Goal: Complete application form: Complete application form

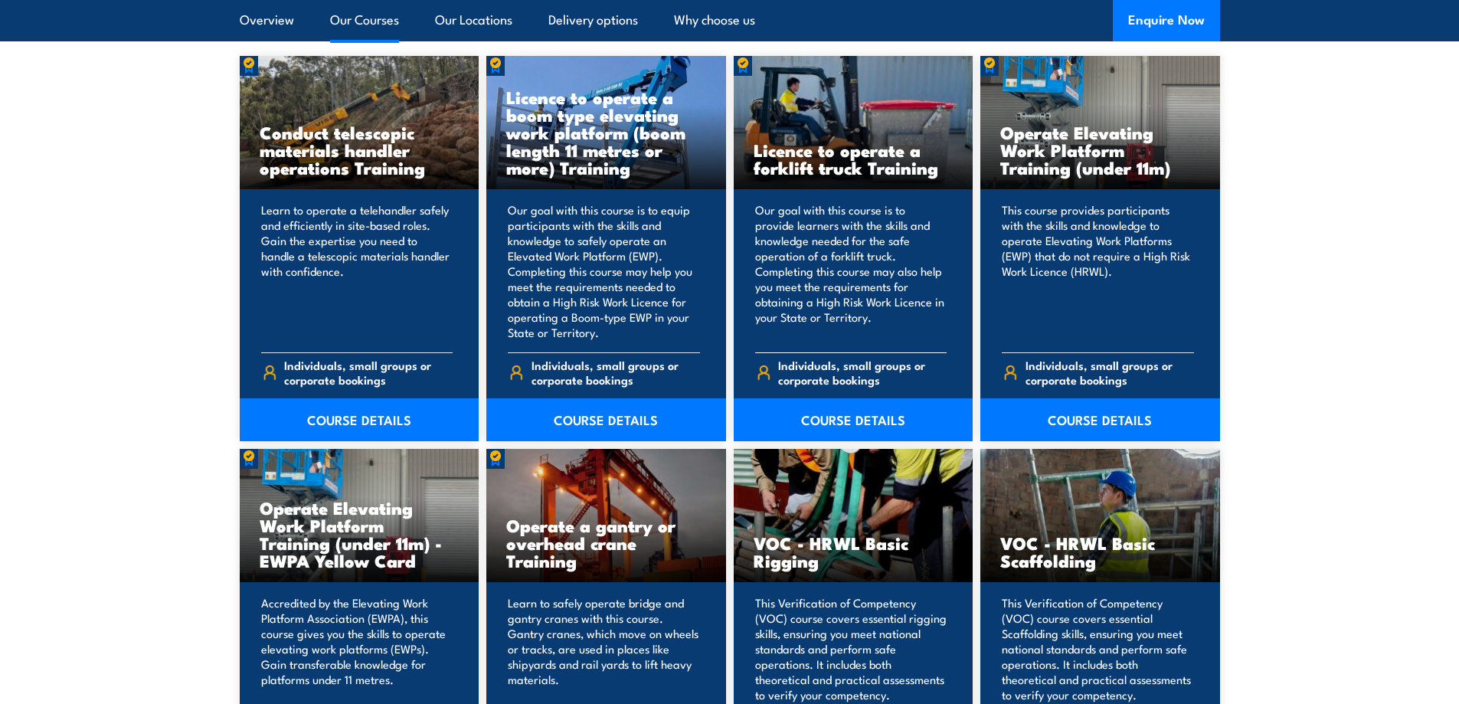
scroll to position [1225, 0]
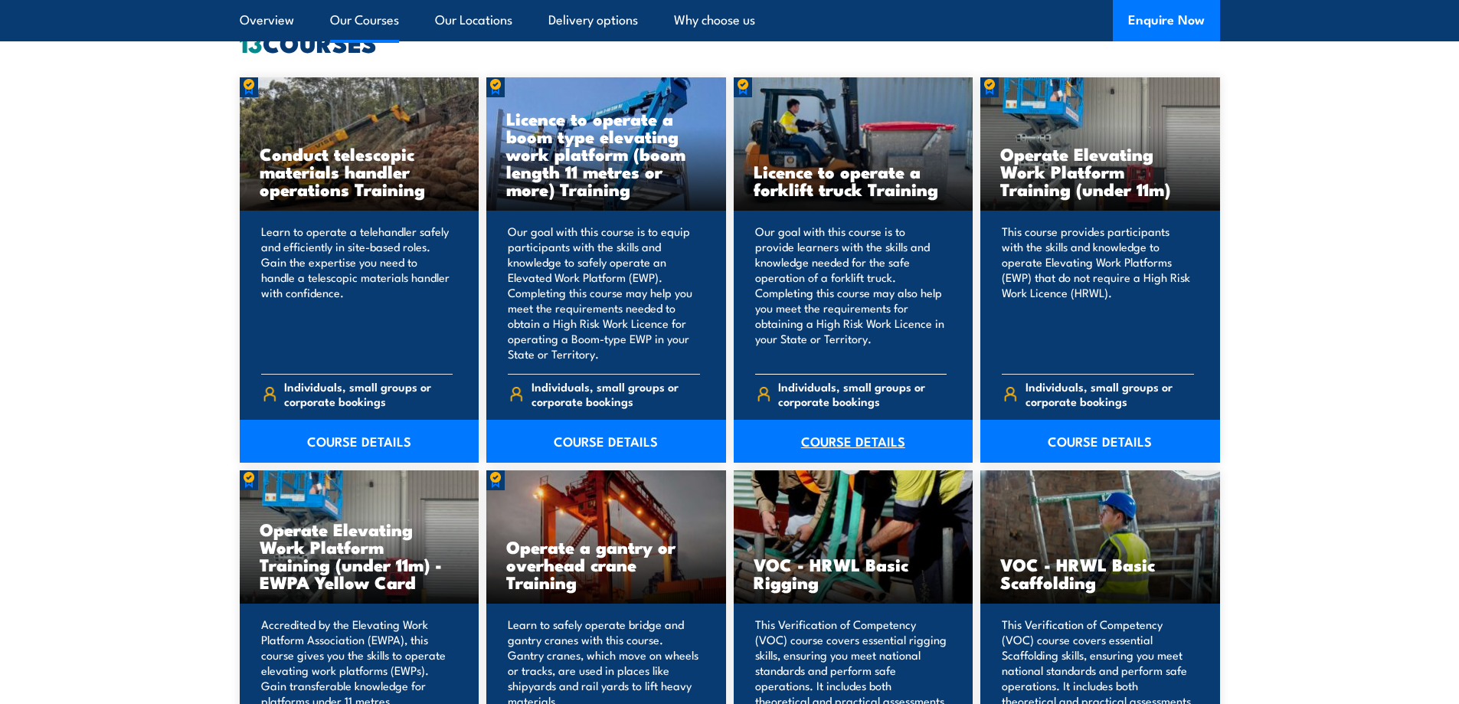
click at [830, 442] on link "COURSE DETAILS" at bounding box center [854, 441] width 240 height 43
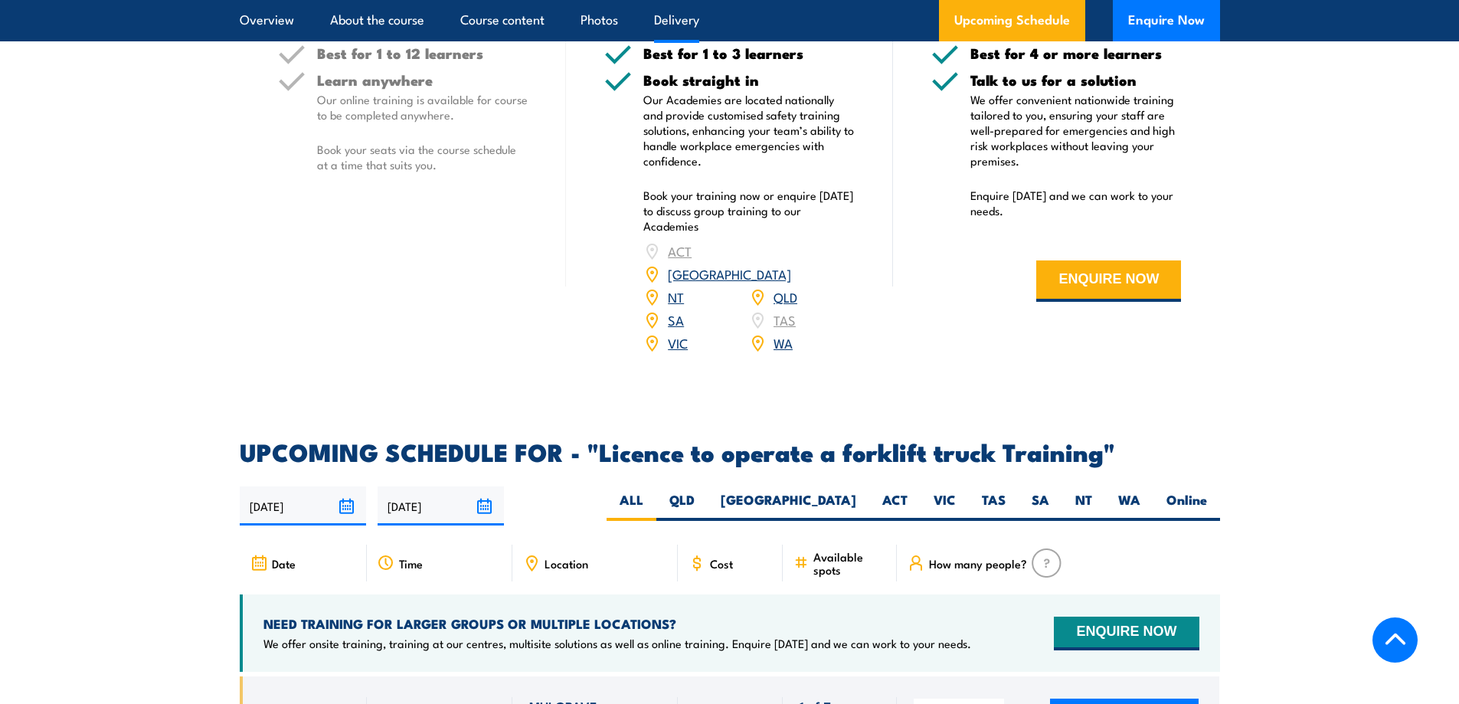
scroll to position [2144, 0]
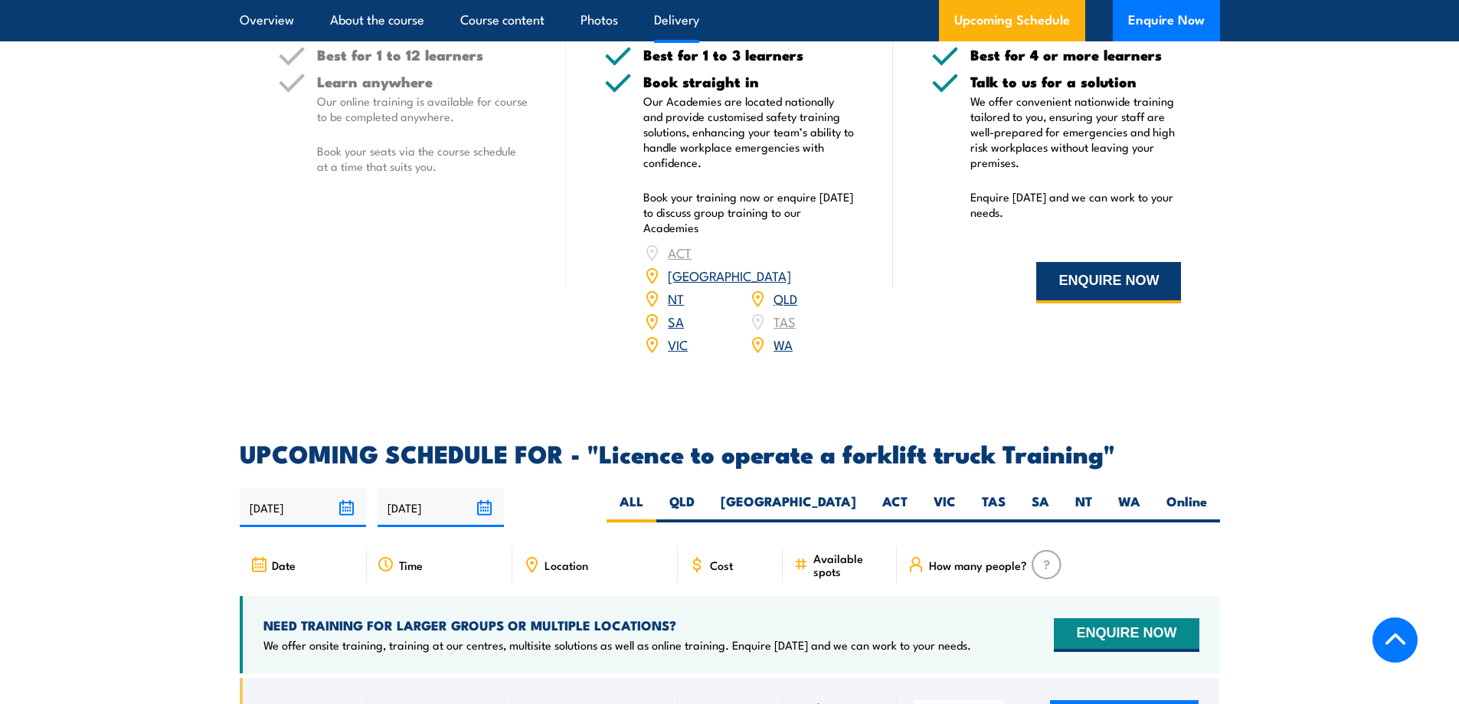
click at [1140, 267] on button "ENQUIRE NOW" at bounding box center [1108, 282] width 145 height 41
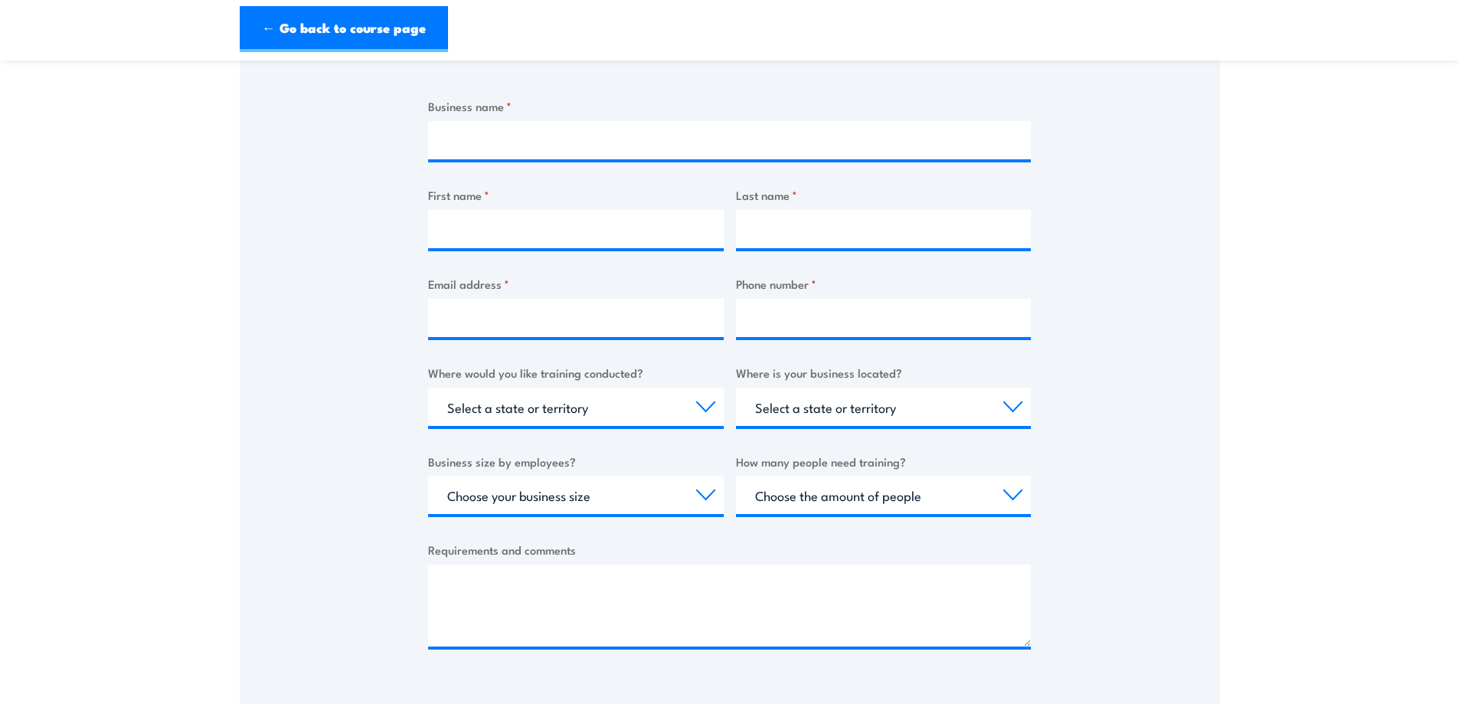
scroll to position [306, 0]
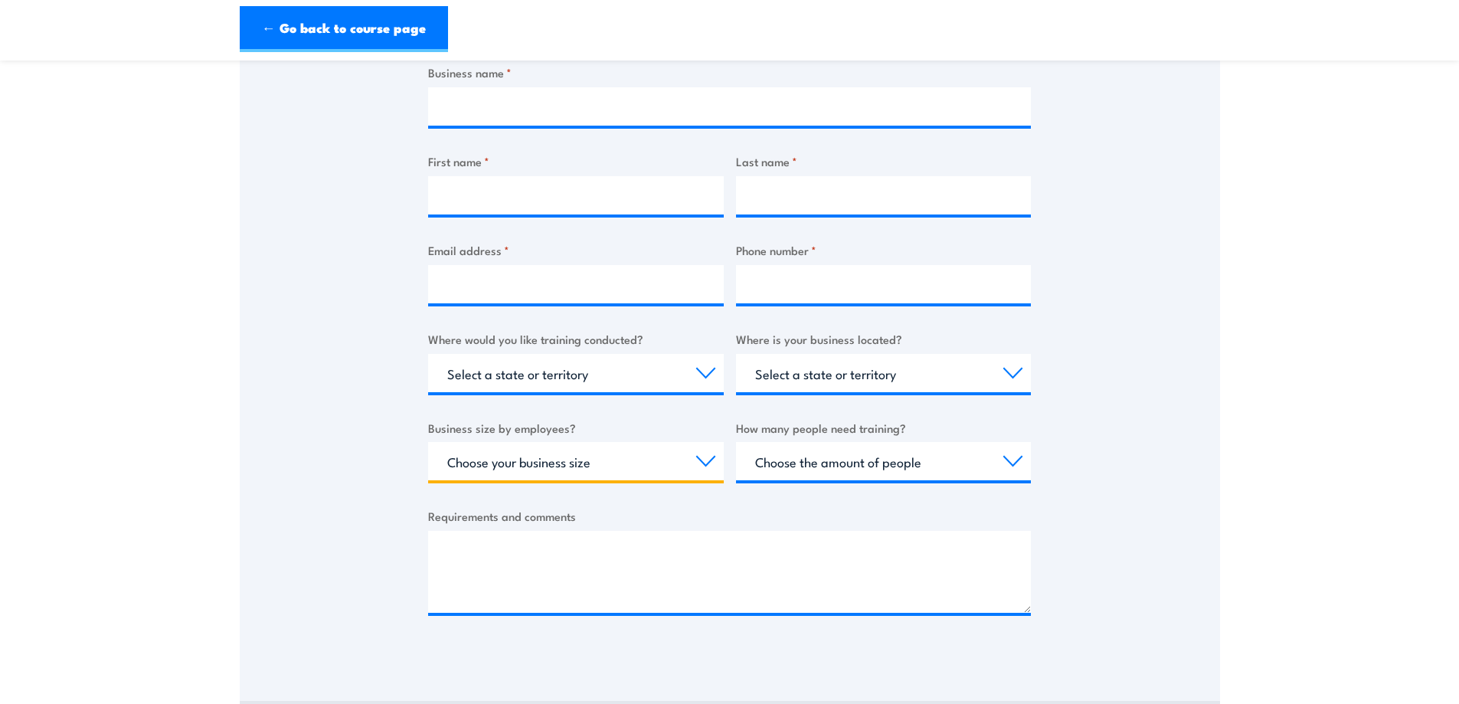
click at [588, 460] on select "Choose your business size 1 to 19 20 to 199 200+" at bounding box center [576, 461] width 296 height 38
select select "1 to 19"
click at [428, 442] on select "Choose your business size 1 to 19 20 to 199 200+" at bounding box center [576, 461] width 296 height 38
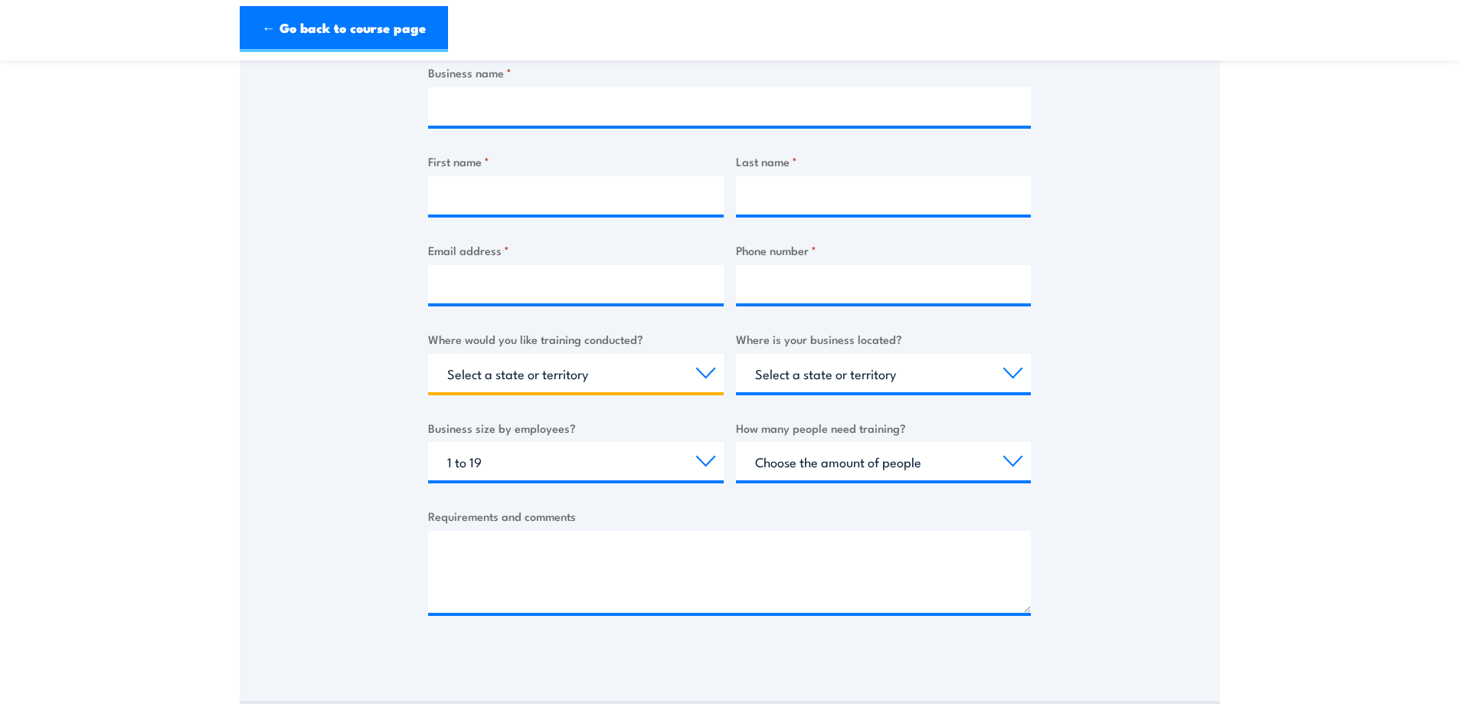
click at [616, 367] on select "Select a state or territory Nationally - multiple locations [GEOGRAPHIC_DATA] […" at bounding box center [576, 373] width 296 height 38
select select "WA"
click at [428, 354] on select "Select a state or territory Nationally - multiple locations [GEOGRAPHIC_DATA] […" at bounding box center [576, 373] width 296 height 38
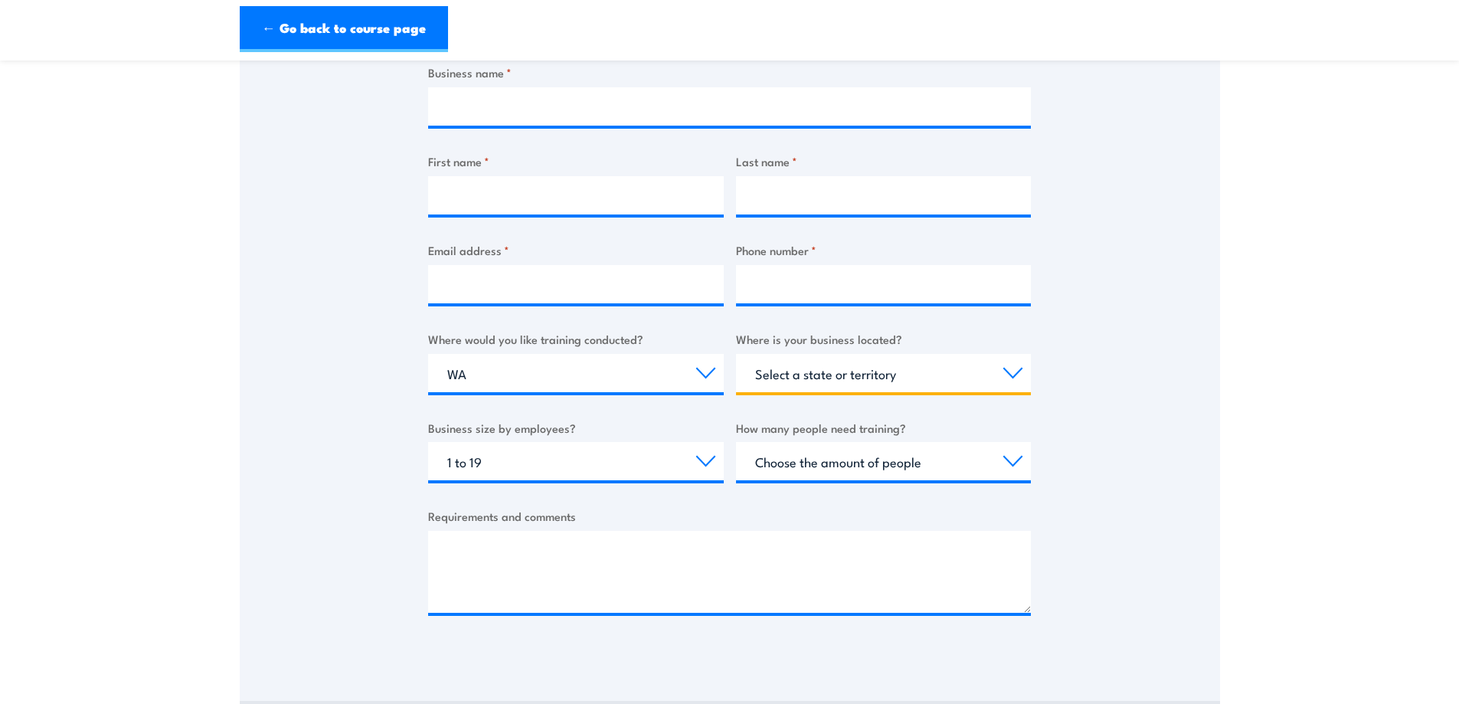
click at [774, 374] on select "Select a state or territory [GEOGRAPHIC_DATA] [GEOGRAPHIC_DATA] [GEOGRAPHIC_DAT…" at bounding box center [884, 373] width 296 height 38
select select "WA"
click at [736, 354] on select "Select a state or territory [GEOGRAPHIC_DATA] [GEOGRAPHIC_DATA] [GEOGRAPHIC_DAT…" at bounding box center [884, 373] width 296 height 38
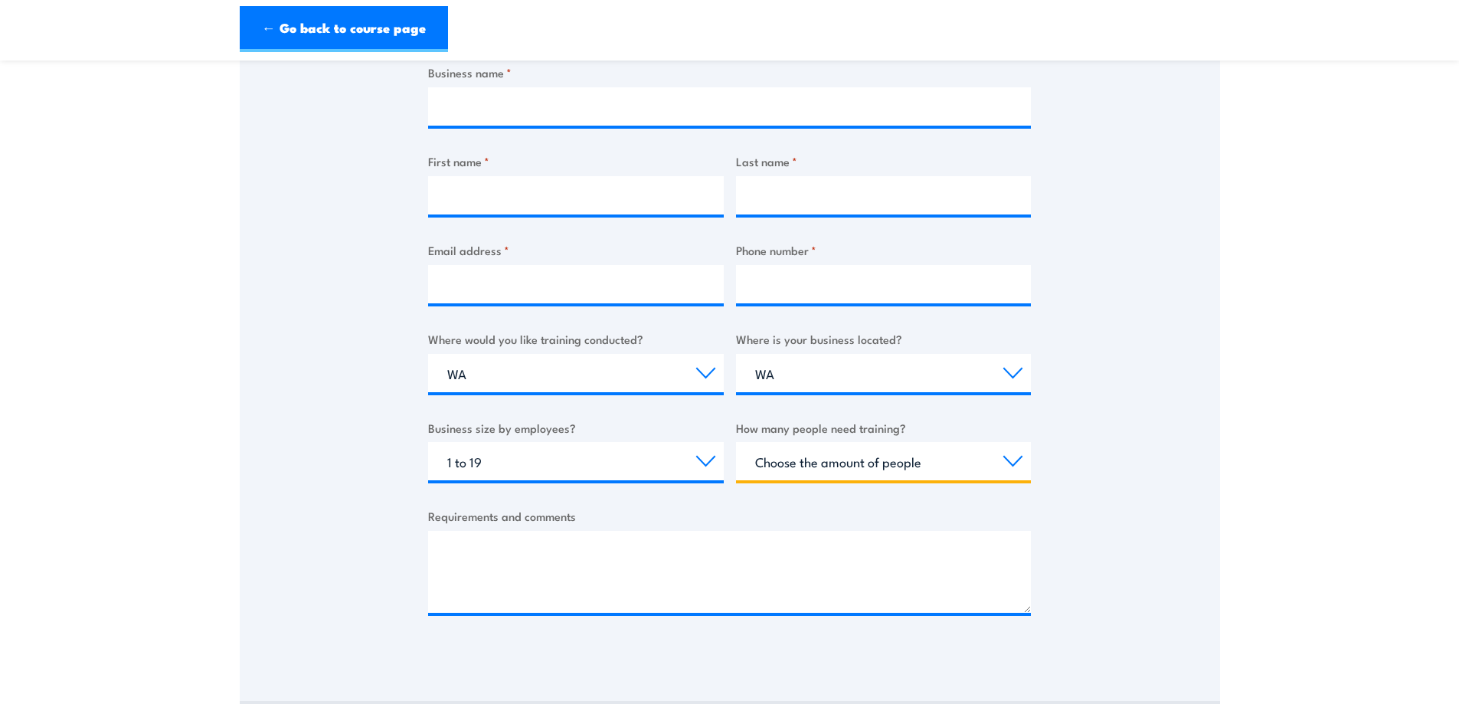
click at [844, 465] on select "Choose the amount of people 1 to 4 5 to 19 20+" at bounding box center [884, 461] width 296 height 38
select select "1 to 4"
click at [736, 442] on select "Choose the amount of people 1 to 4 5 to 19 20+" at bounding box center [884, 461] width 296 height 38
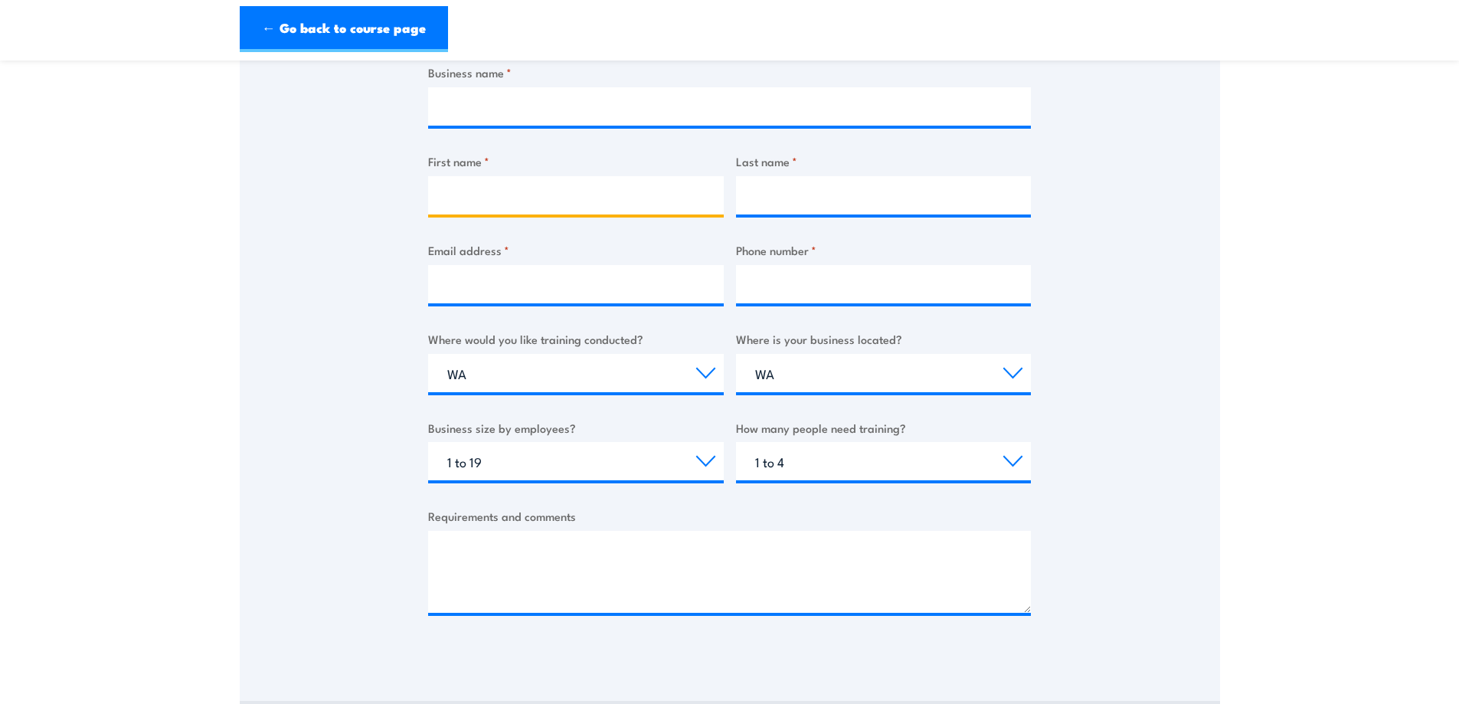
click at [570, 193] on input "First name *" at bounding box center [576, 195] width 296 height 38
type input "[PERSON_NAME]"
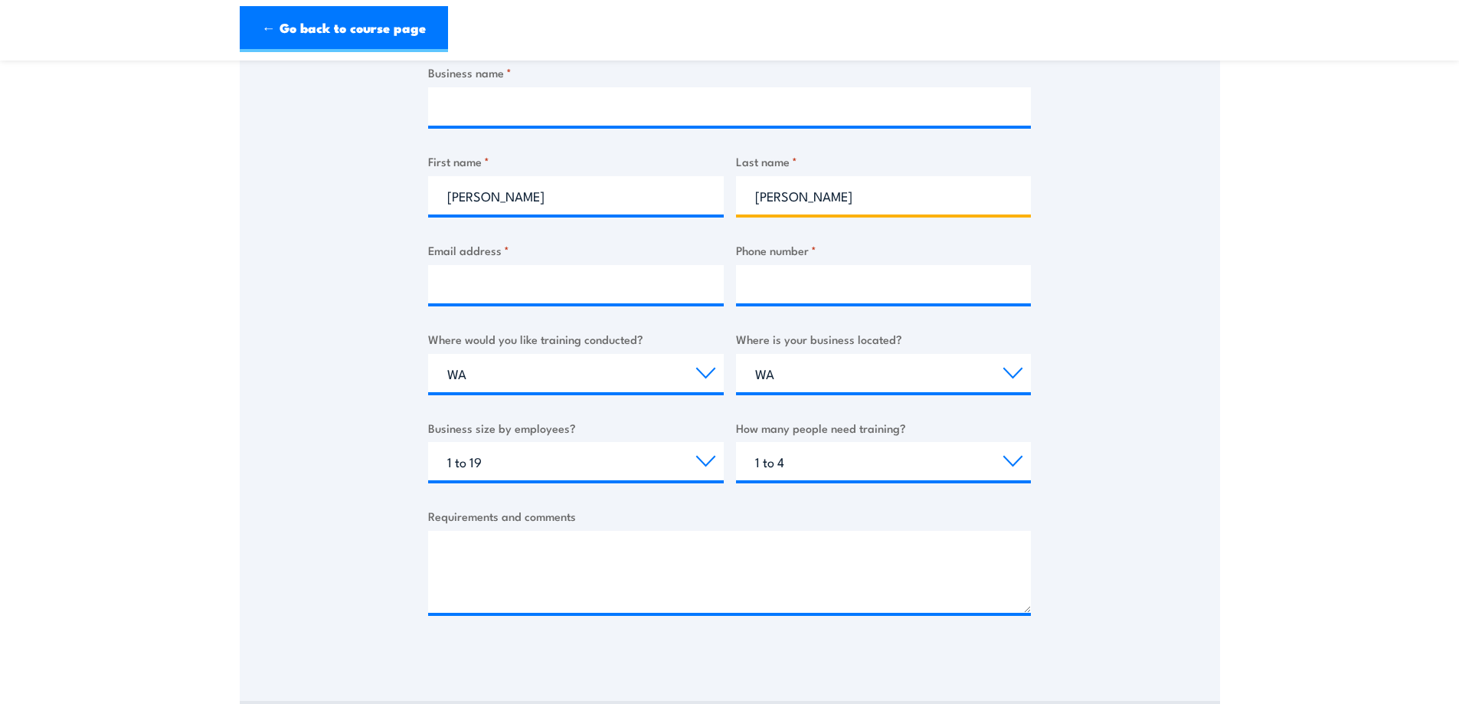
type input "[PERSON_NAME]"
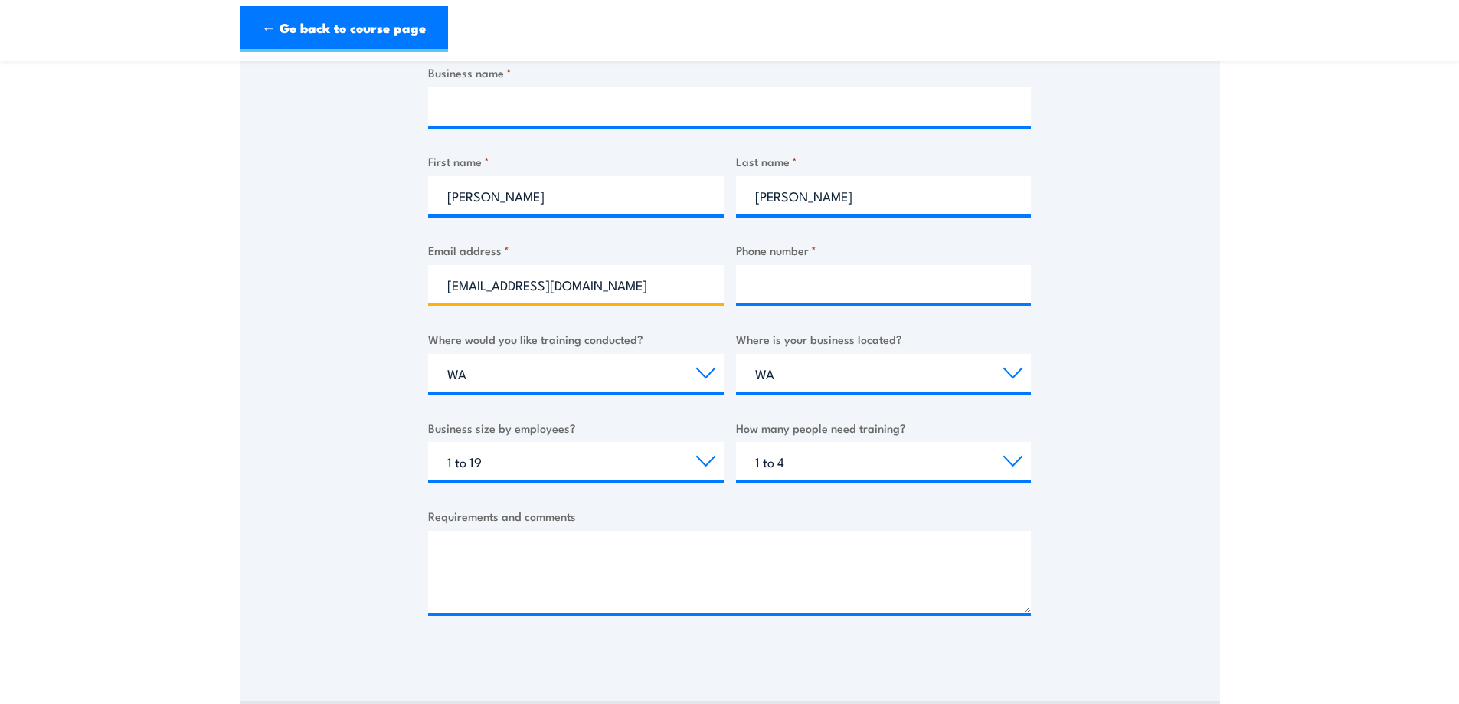
type input "[EMAIL_ADDRESS][DOMAIN_NAME]"
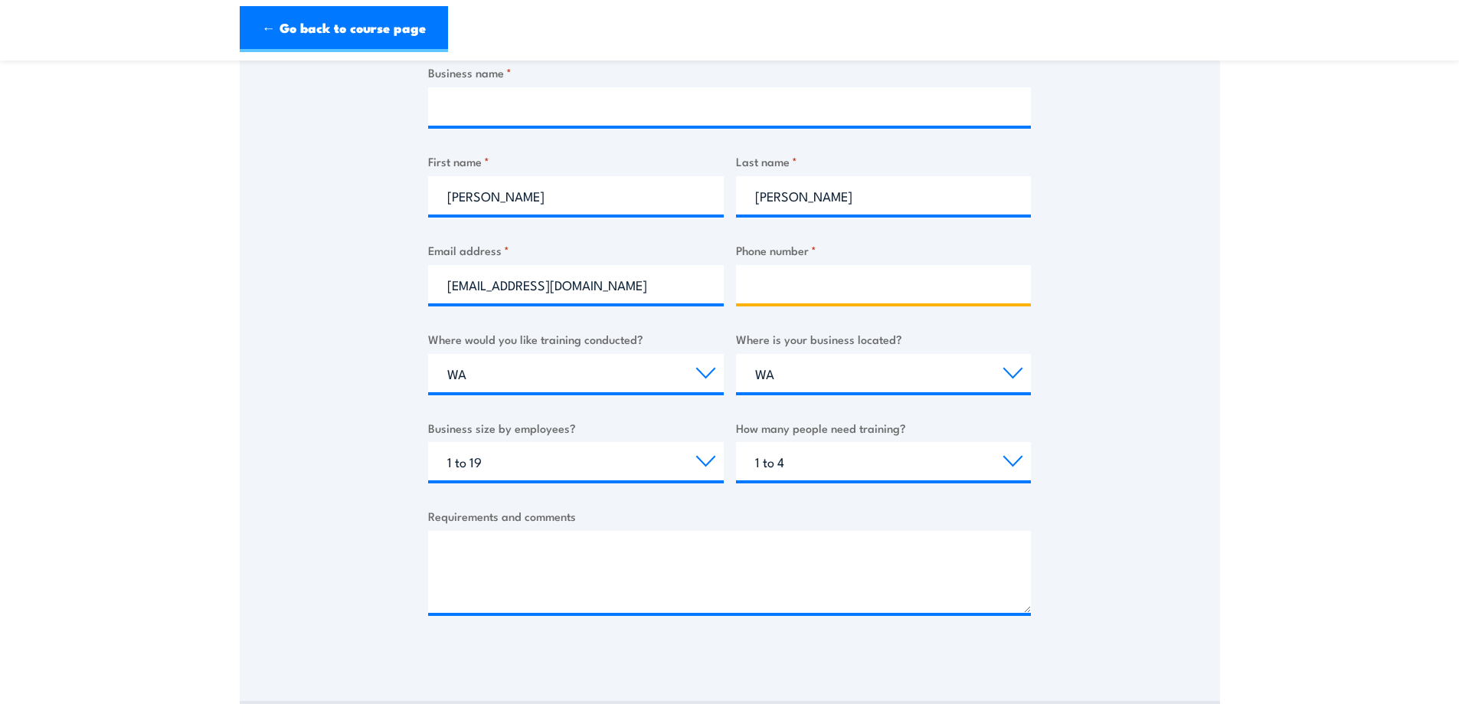
click at [879, 299] on input "Phone number *" at bounding box center [884, 284] width 296 height 38
type input "0478801667"
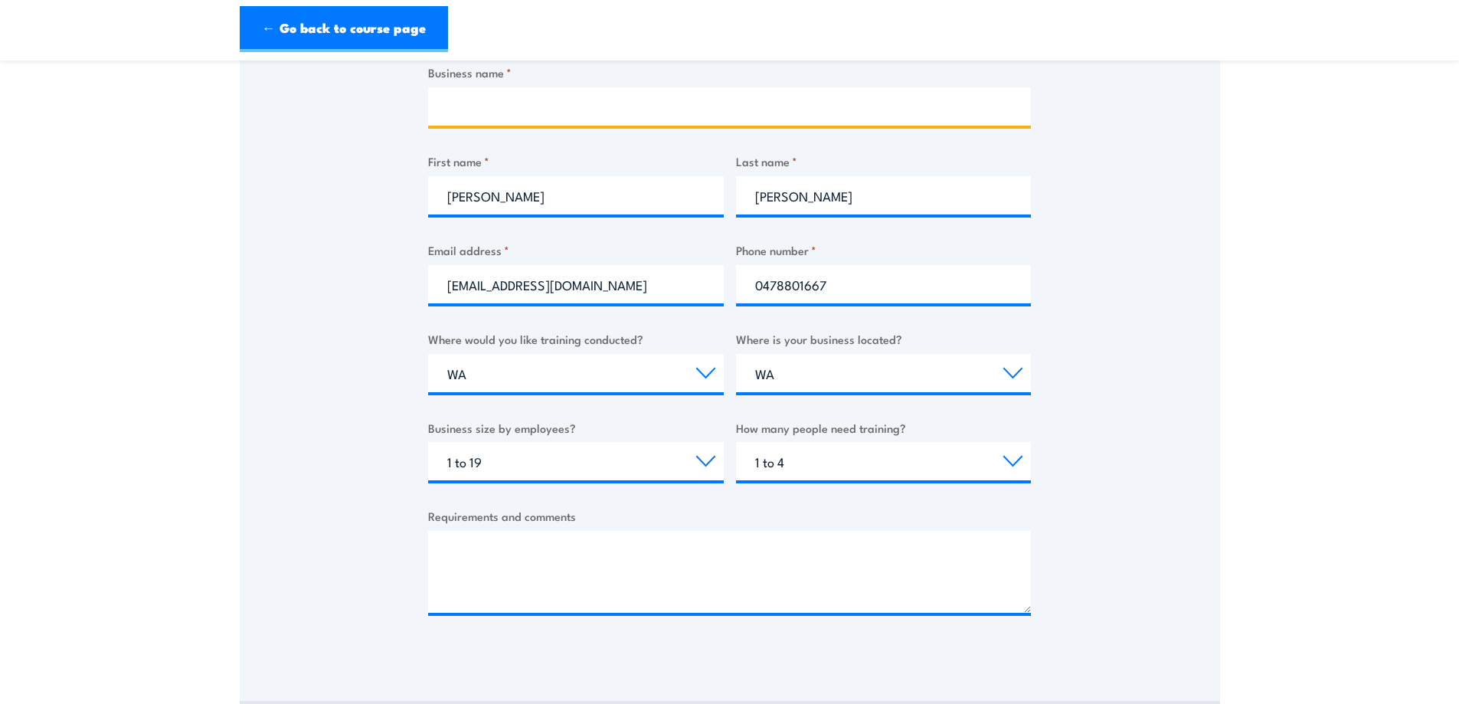
click at [628, 110] on input "Business name *" at bounding box center [729, 106] width 603 height 38
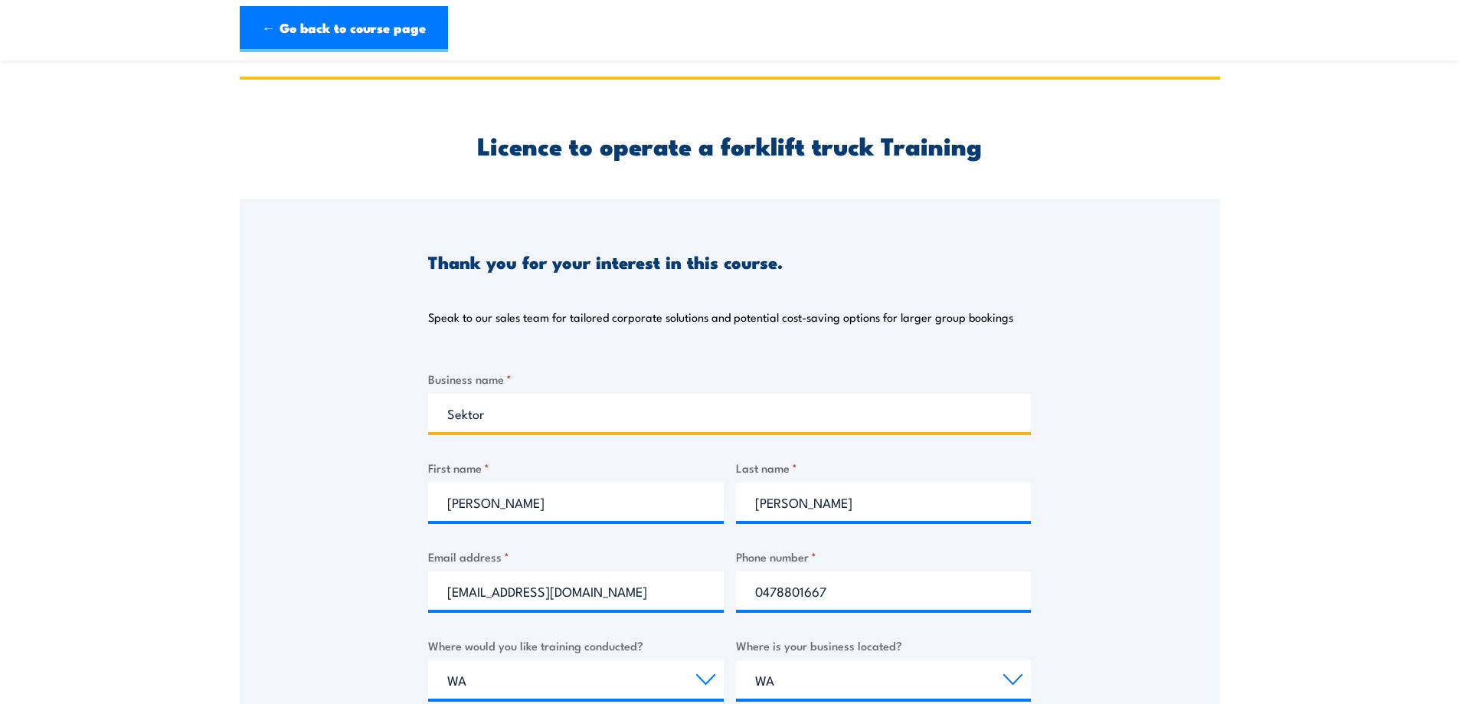
scroll to position [383, 0]
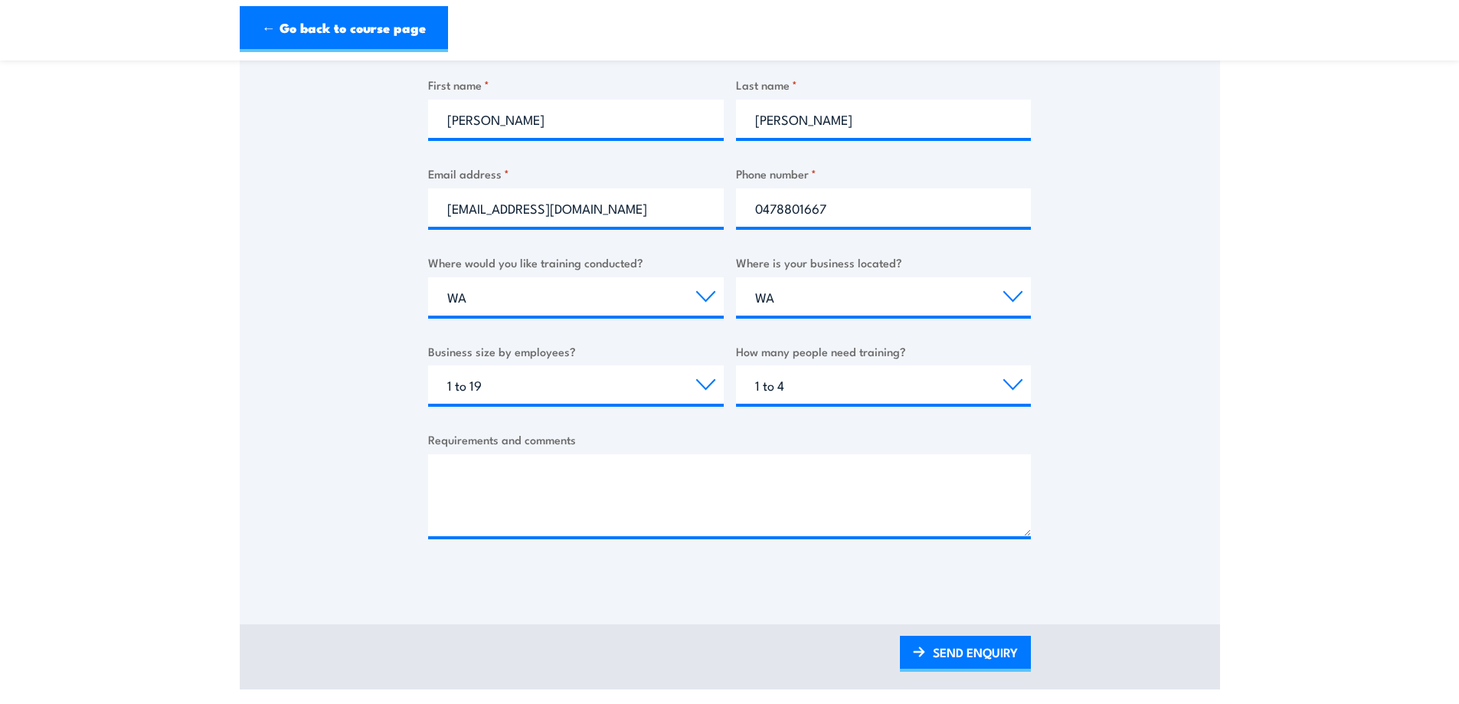
type input "Sektor"
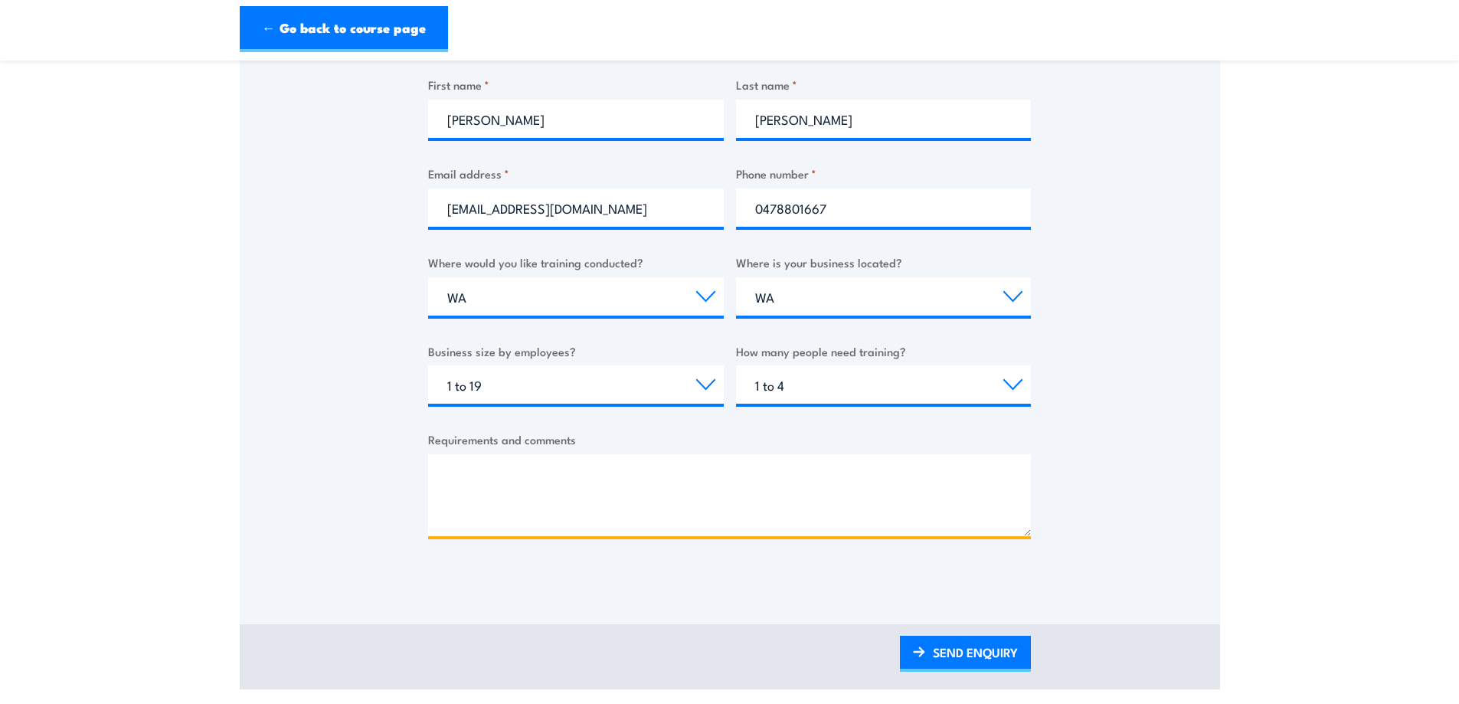
click at [604, 496] on textarea "Requirements and comments" at bounding box center [729, 495] width 603 height 82
type textarea "H"
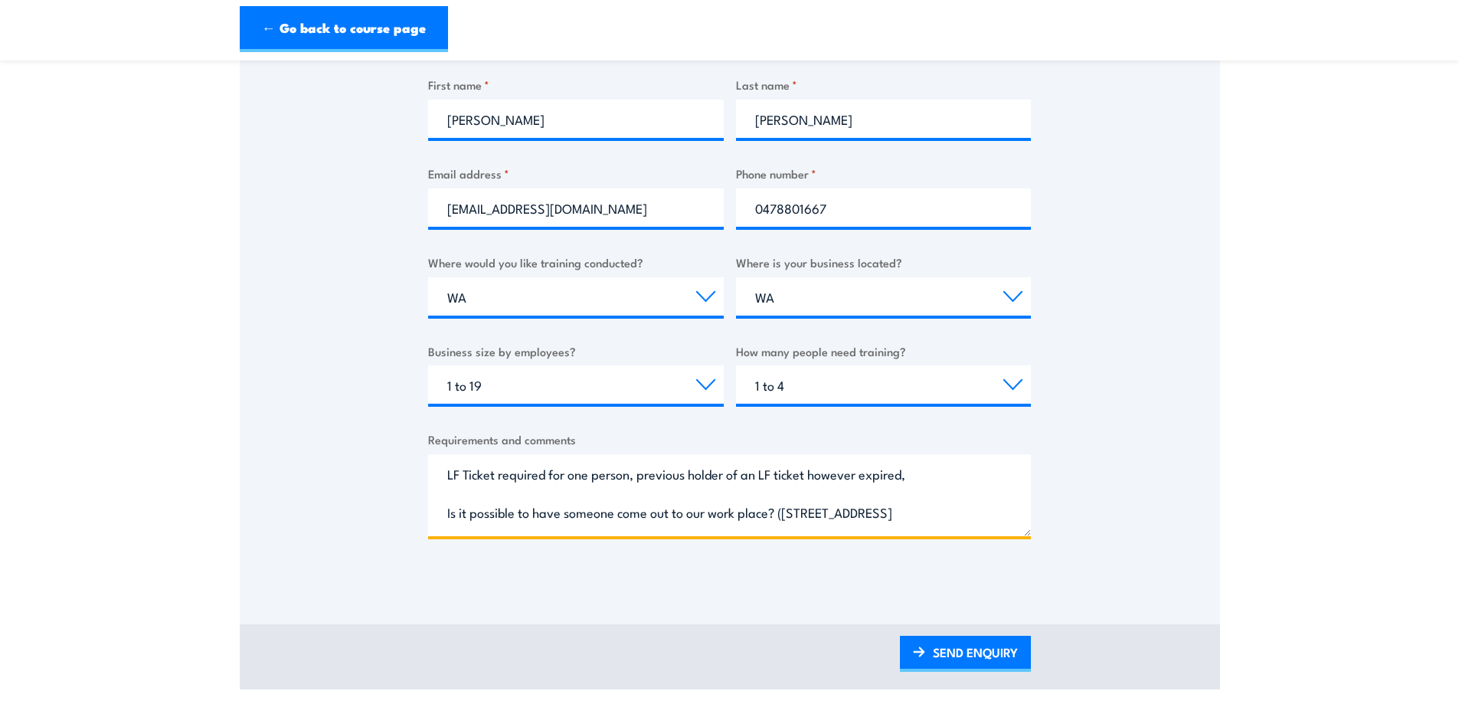
scroll to position [24, 0]
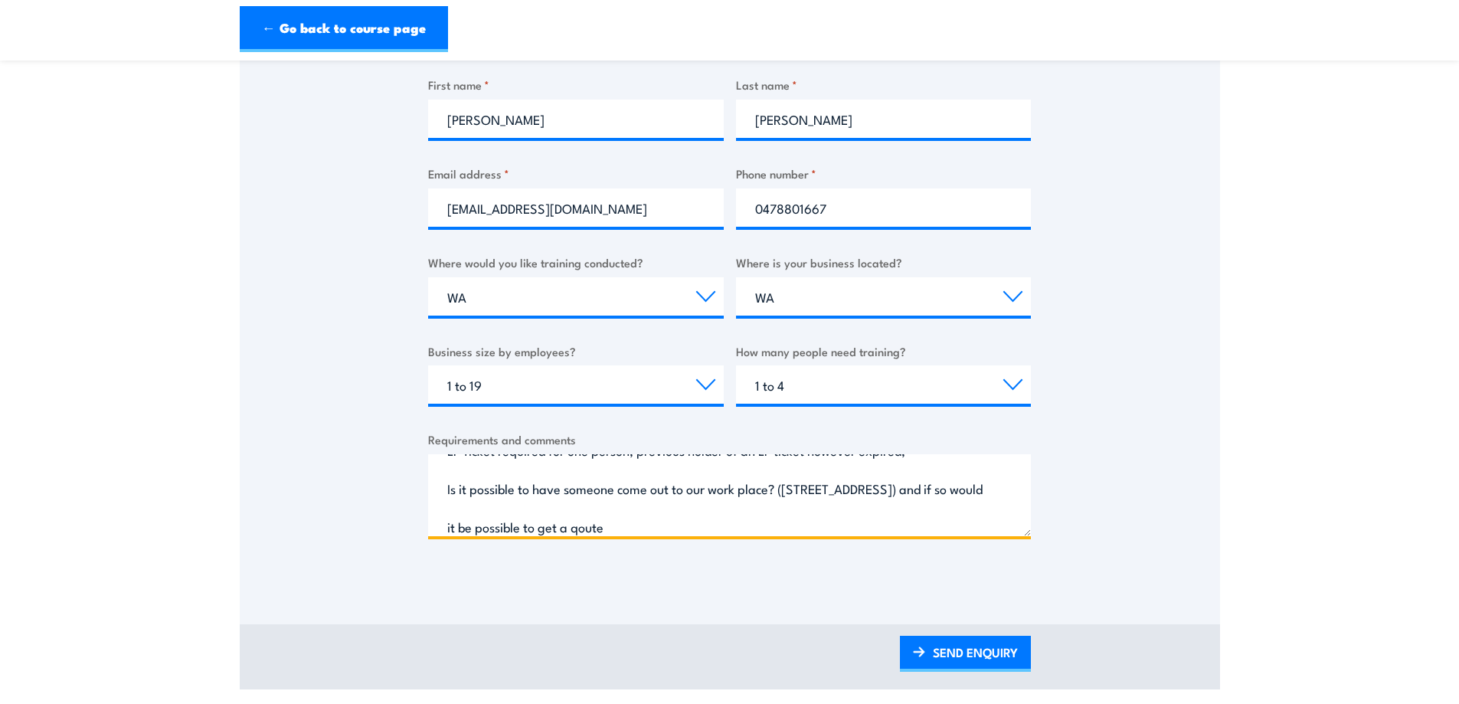
click at [730, 525] on textarea "LF Ticket required for one person, previous holder of an LF ticket however expi…" at bounding box center [729, 495] width 603 height 82
click at [909, 535] on textarea "LF Ticket required for one person, previous holder of an LF ticket however expi…" at bounding box center [729, 495] width 603 height 82
type textarea "LF Ticket required for one person, previous holder of an LF ticket however expi…"
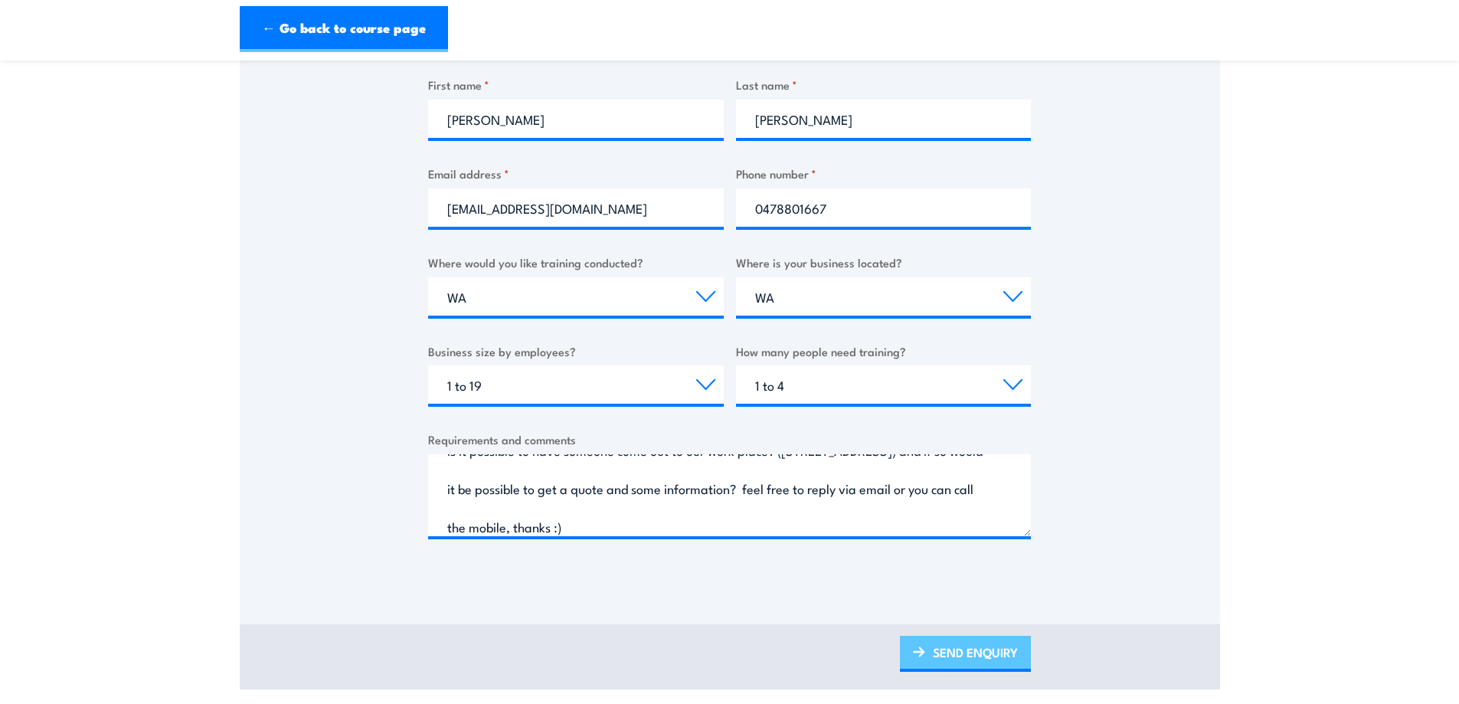
click at [1014, 661] on link "SEND ENQUIRY" at bounding box center [965, 654] width 131 height 36
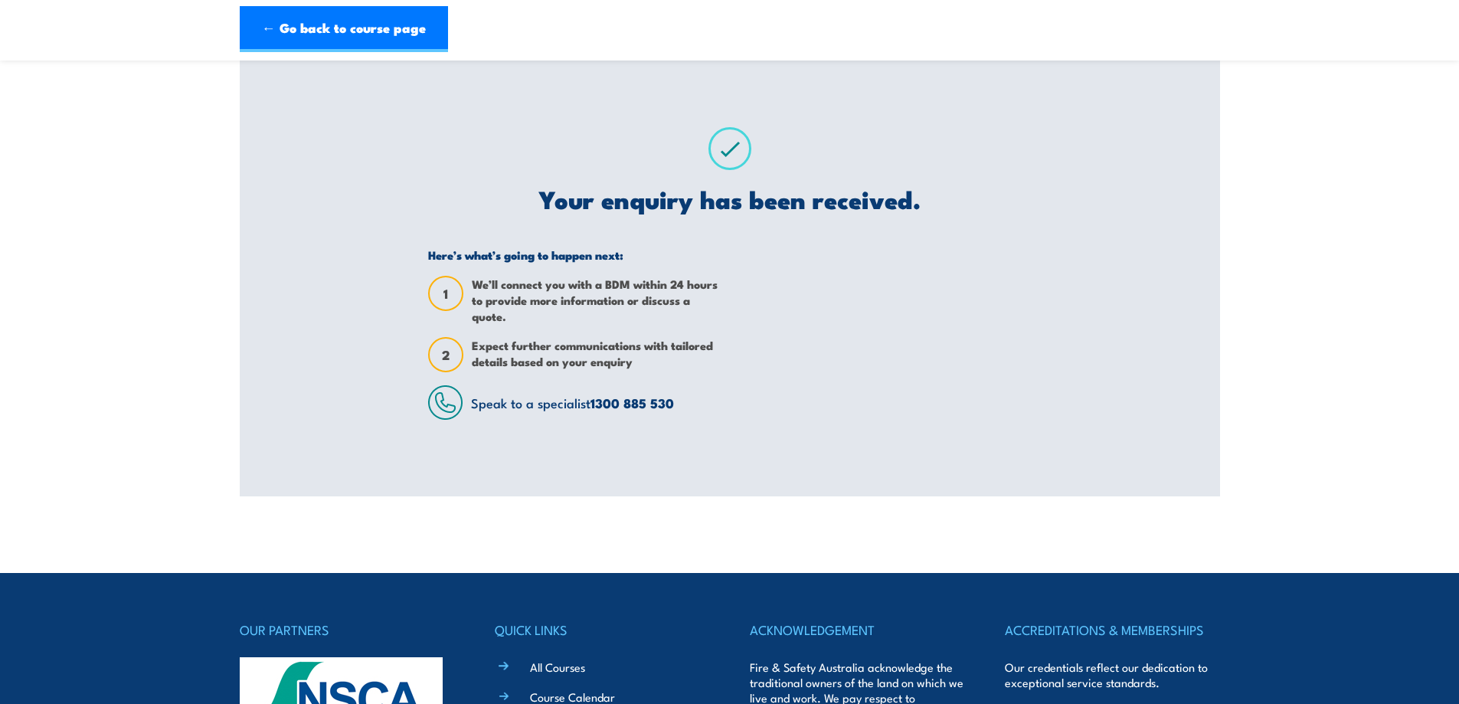
scroll to position [0, 0]
